Goal: Task Accomplishment & Management: Manage account settings

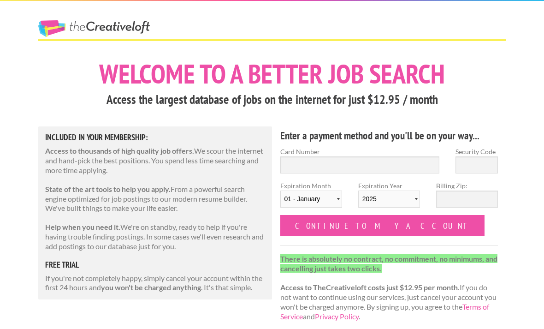
click at [67, 27] on link "The Creative Loft" at bounding box center [94, 28] width 112 height 17
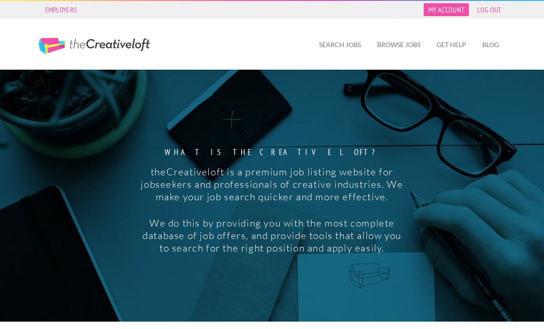
click at [448, 12] on link "My Account" at bounding box center [445, 9] width 45 height 13
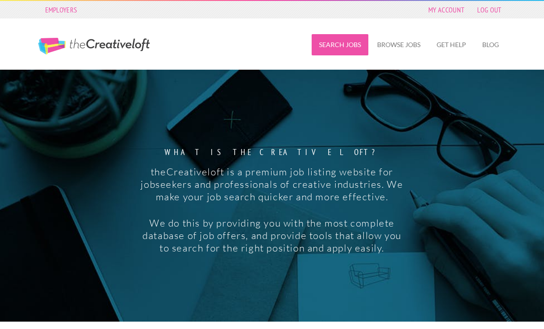
click at [337, 51] on link "Search Jobs" at bounding box center [340, 44] width 57 height 21
